Goal: Task Accomplishment & Management: Complete application form

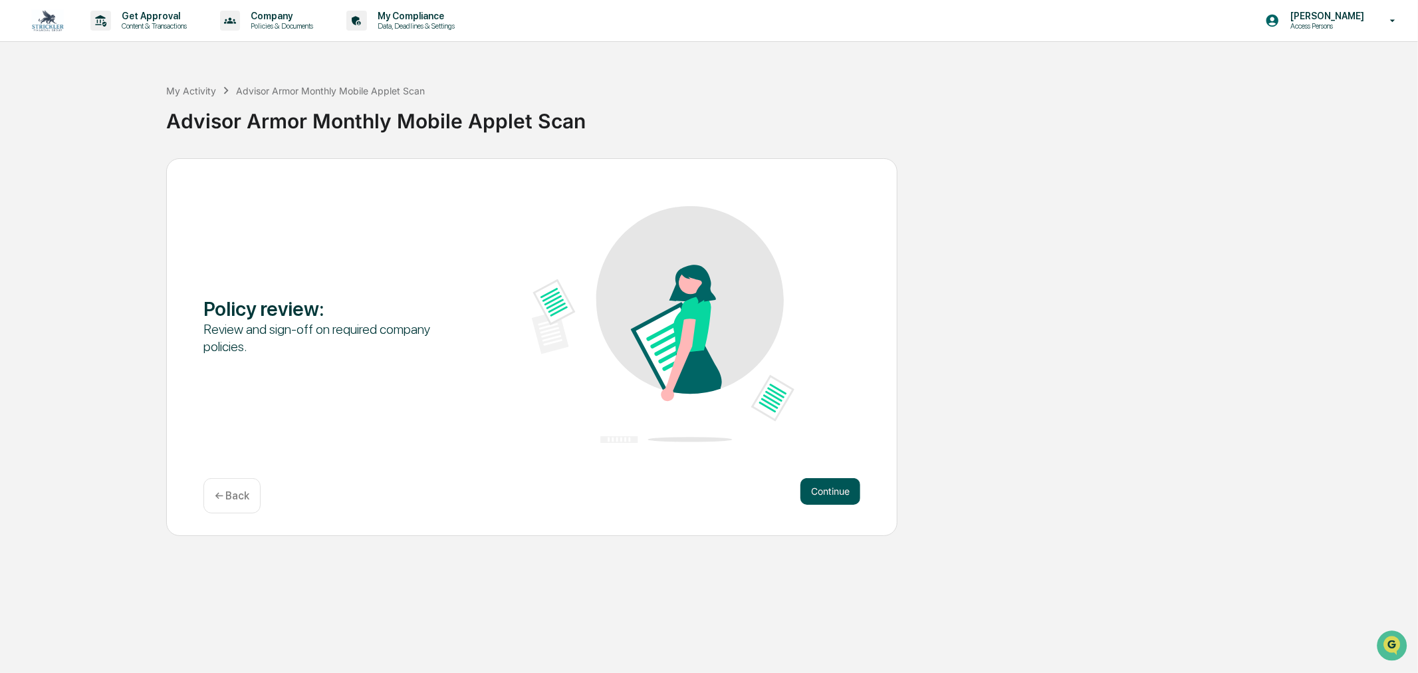
click at [834, 495] on button "Continue" at bounding box center [830, 491] width 60 height 27
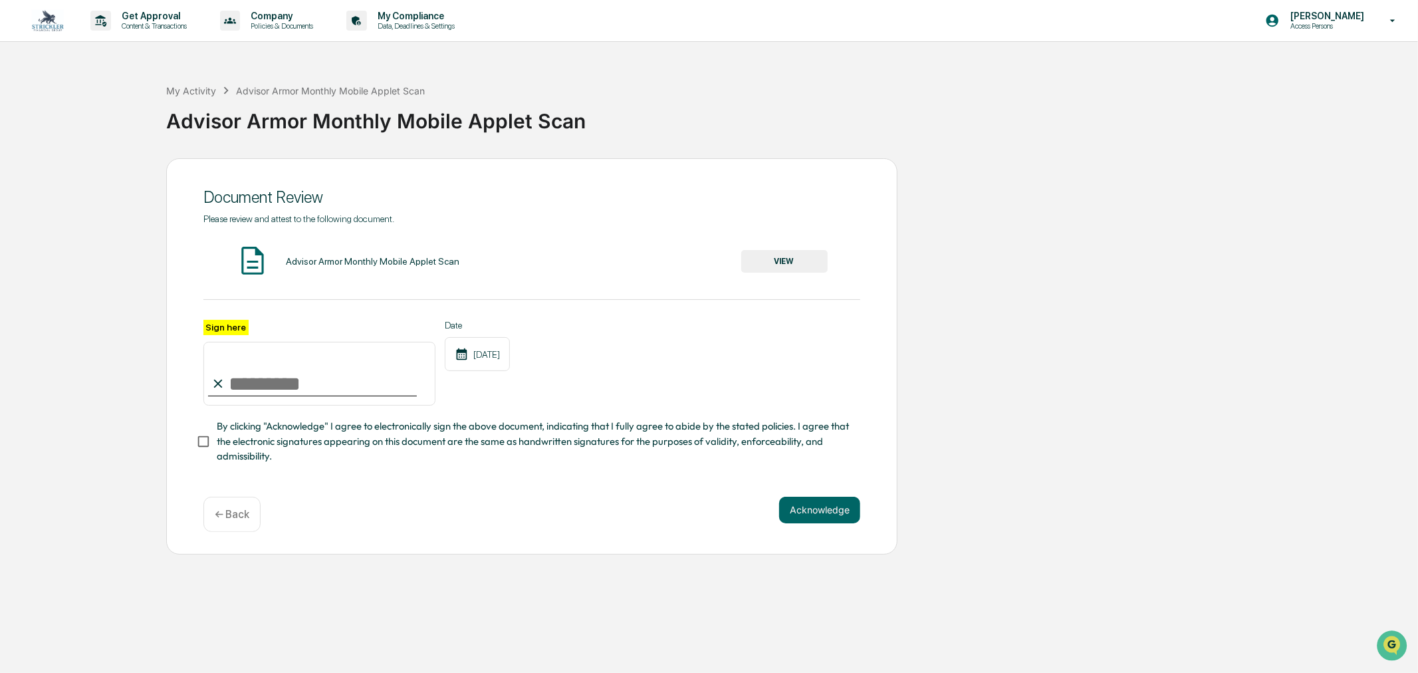
click at [316, 386] on input "Sign here" at bounding box center [319, 374] width 232 height 64
click at [785, 269] on button "VIEW" at bounding box center [784, 261] width 86 height 23
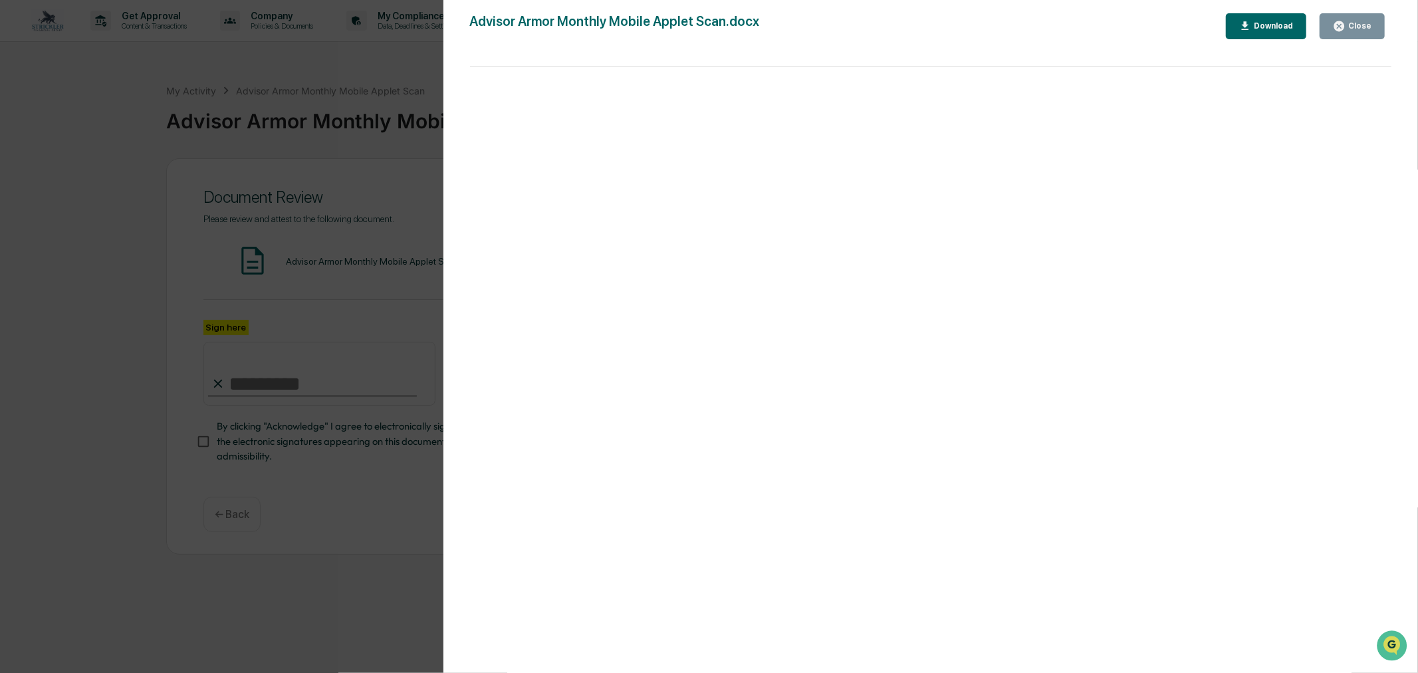
click at [1359, 28] on div "Close" at bounding box center [1359, 25] width 26 height 9
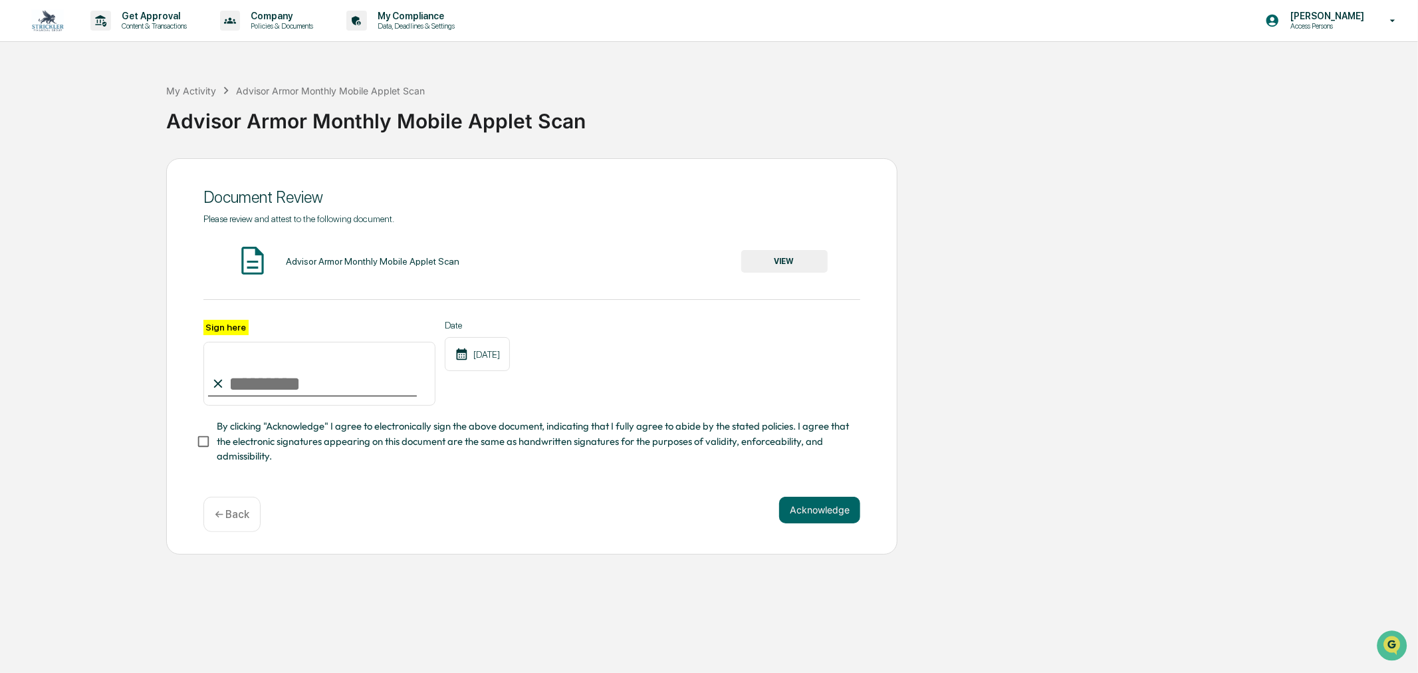
click at [310, 390] on input "Sign here" at bounding box center [319, 374] width 232 height 64
type input "**********"
click at [187, 463] on div "**********" at bounding box center [531, 356] width 731 height 396
click at [816, 521] on button "Acknowledge" at bounding box center [819, 510] width 81 height 27
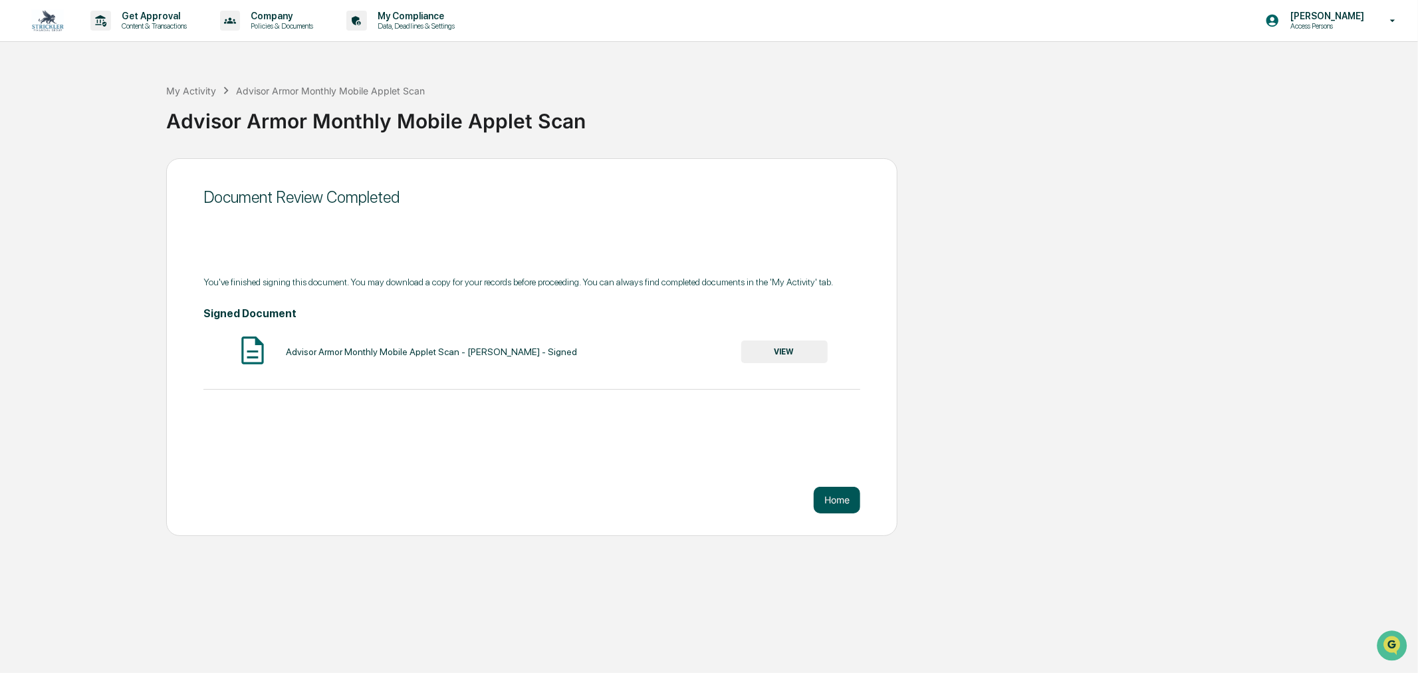
click at [832, 503] on button "Home" at bounding box center [837, 500] width 47 height 27
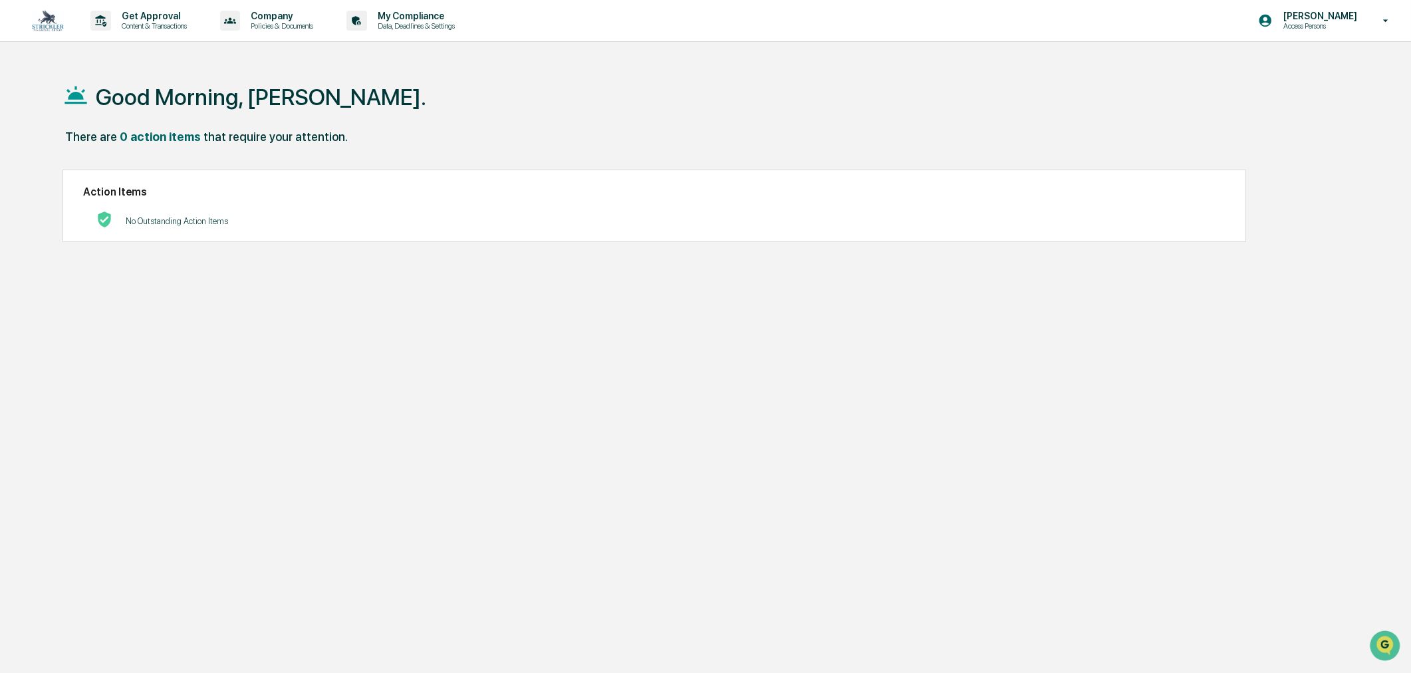
click at [63, 28] on img at bounding box center [48, 20] width 32 height 21
click at [1339, 20] on p "[PERSON_NAME]" at bounding box center [1317, 16] width 91 height 11
click at [1327, 66] on li "Switch to Admin view..." at bounding box center [1314, 67] width 186 height 25
